Goal: Download file/media

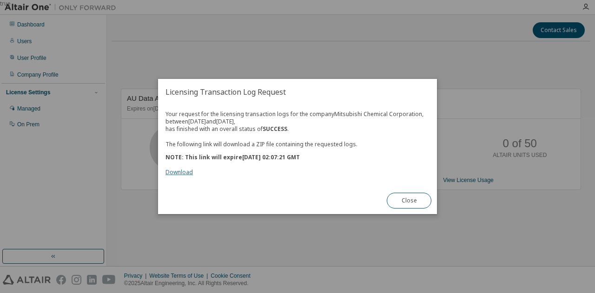
click at [182, 173] on link "Download" at bounding box center [178, 172] width 27 height 8
click at [412, 198] on button "Close" at bounding box center [409, 201] width 45 height 16
